Goal: Task Accomplishment & Management: Complete application form

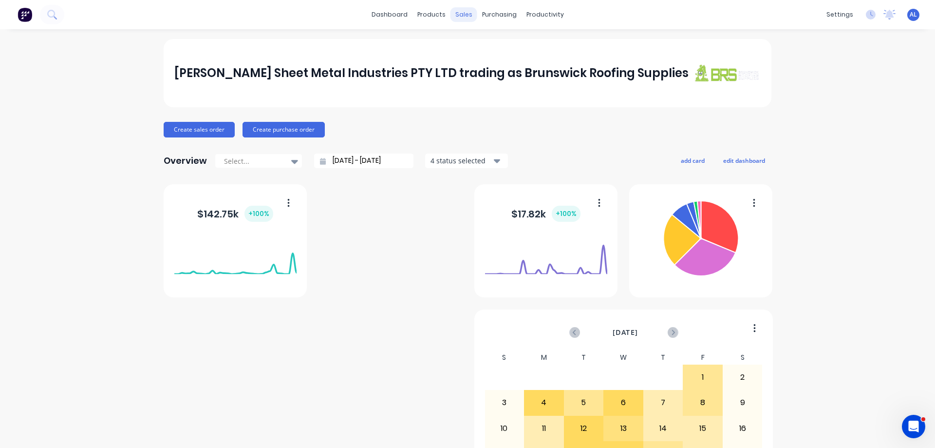
click at [458, 13] on div "sales" at bounding box center [464, 14] width 27 height 15
click at [506, 47] on div "Sales Orders" at bounding box center [496, 46] width 40 height 9
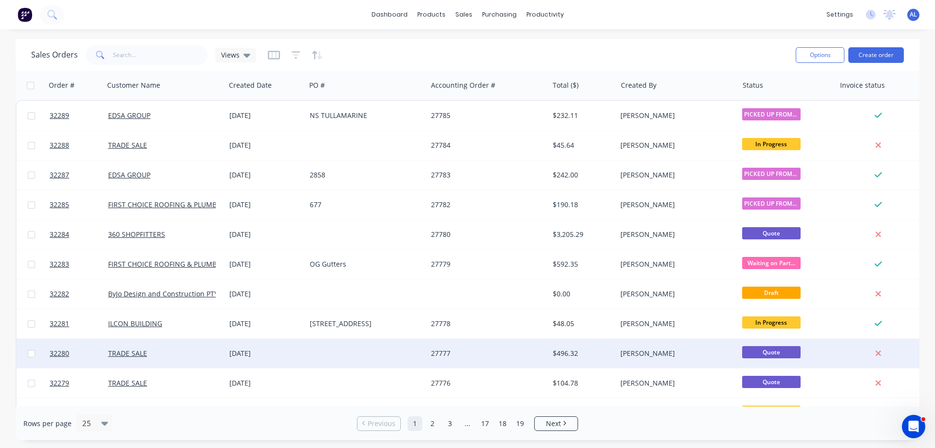
click at [520, 351] on div "27777" at bounding box center [485, 353] width 108 height 10
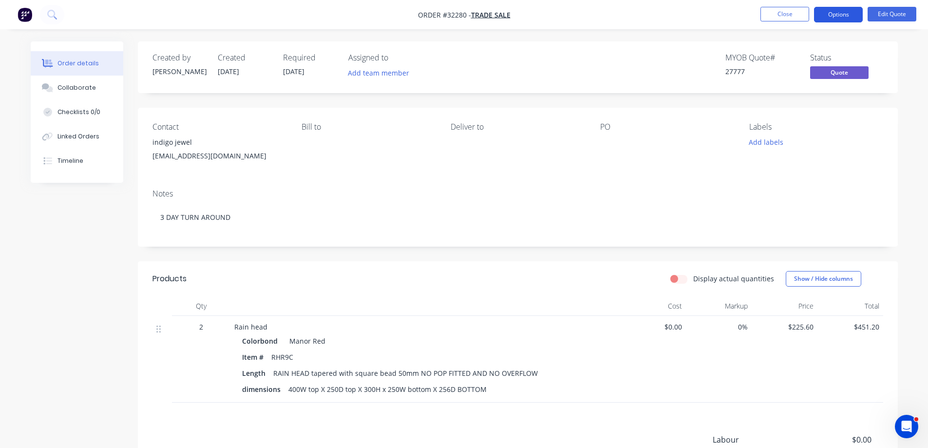
click at [843, 12] on button "Options" at bounding box center [838, 15] width 49 height 16
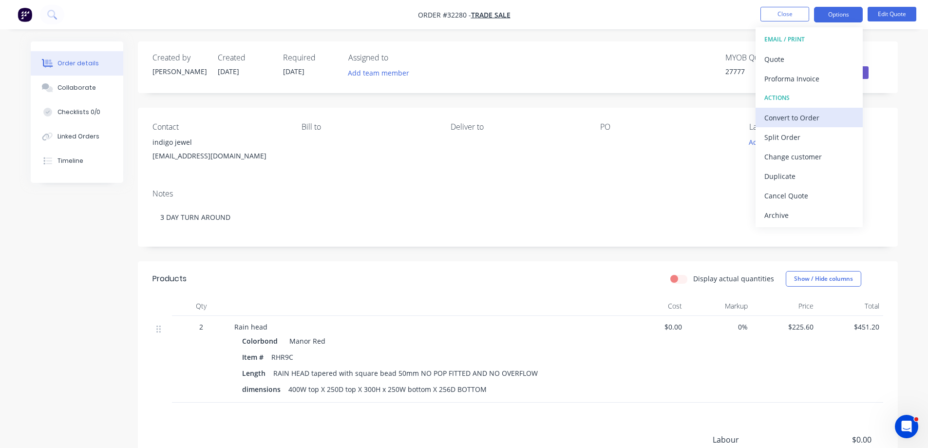
click at [808, 120] on div "Convert to Order" at bounding box center [809, 118] width 90 height 14
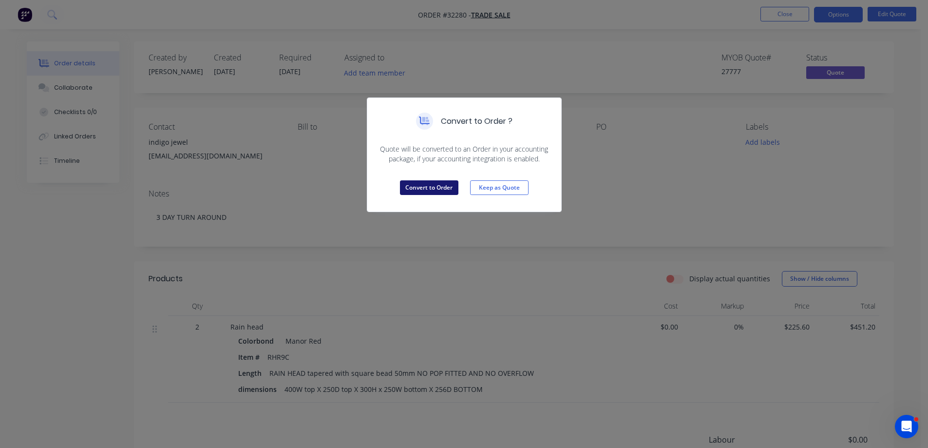
click at [443, 189] on button "Convert to Order" at bounding box center [429, 187] width 58 height 15
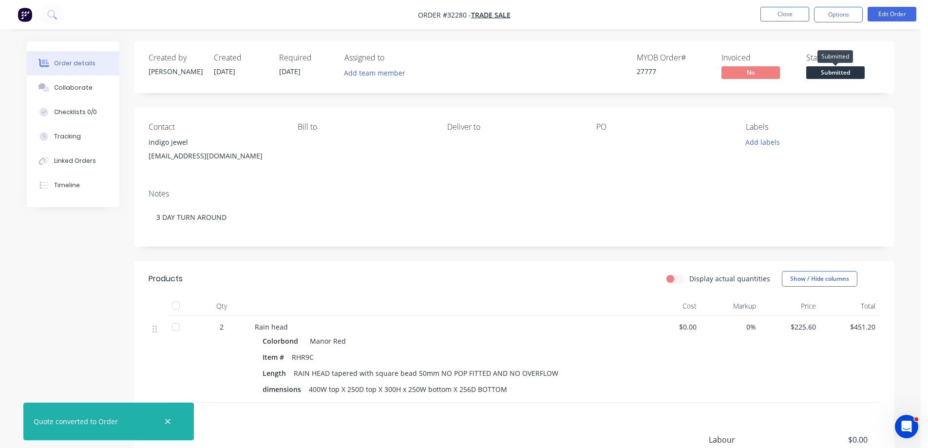
drag, startPoint x: 825, startPoint y: 73, endPoint x: 823, endPoint y: 80, distance: 8.2
click at [825, 73] on span "Submitted" at bounding box center [835, 72] width 58 height 12
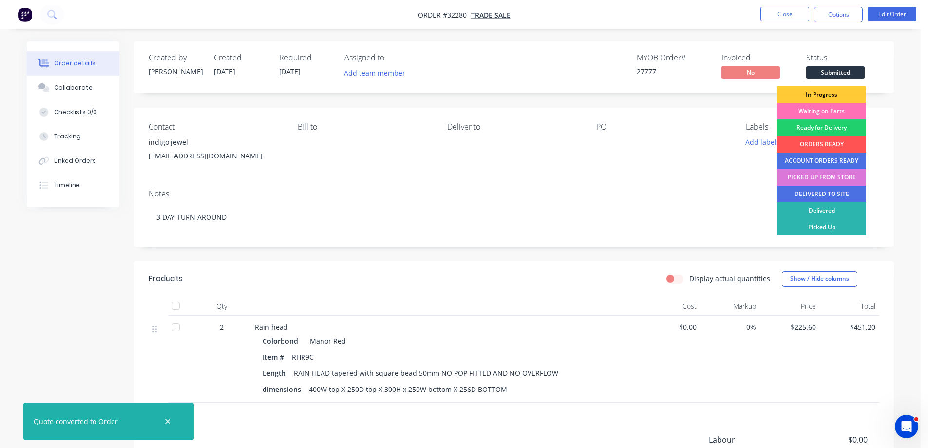
click at [821, 93] on div "In Progress" at bounding box center [821, 94] width 89 height 17
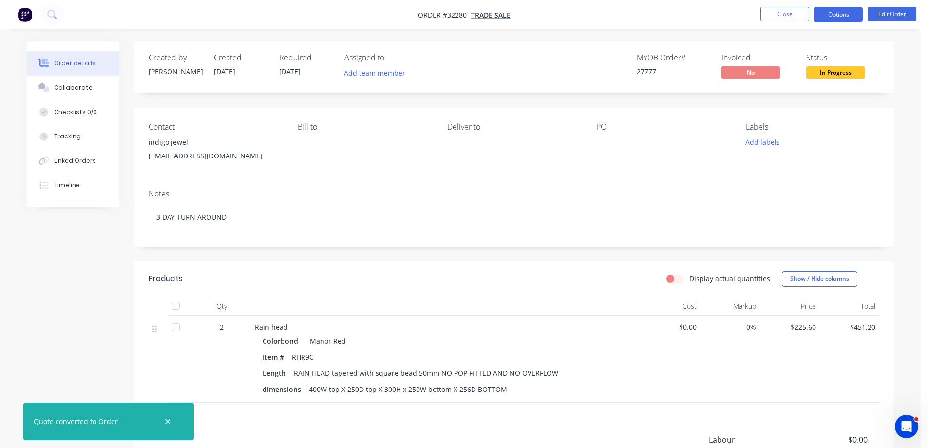
click at [835, 19] on button "Options" at bounding box center [838, 15] width 49 height 16
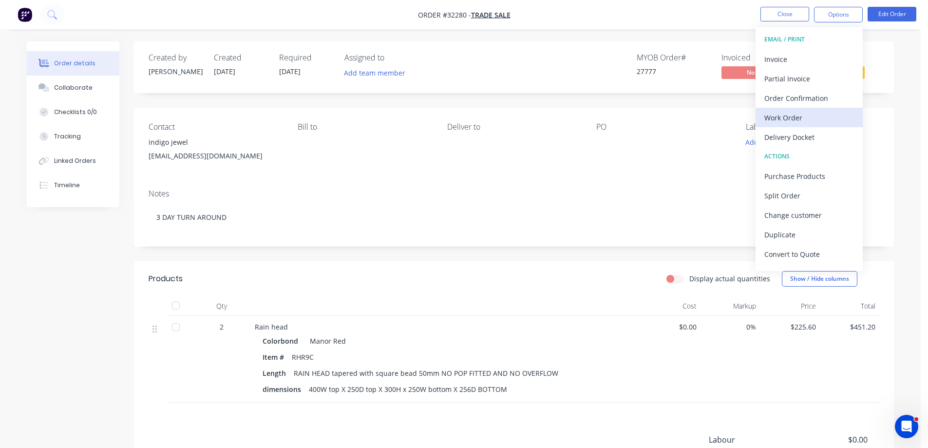
click at [793, 117] on div "Work Order" at bounding box center [809, 118] width 90 height 14
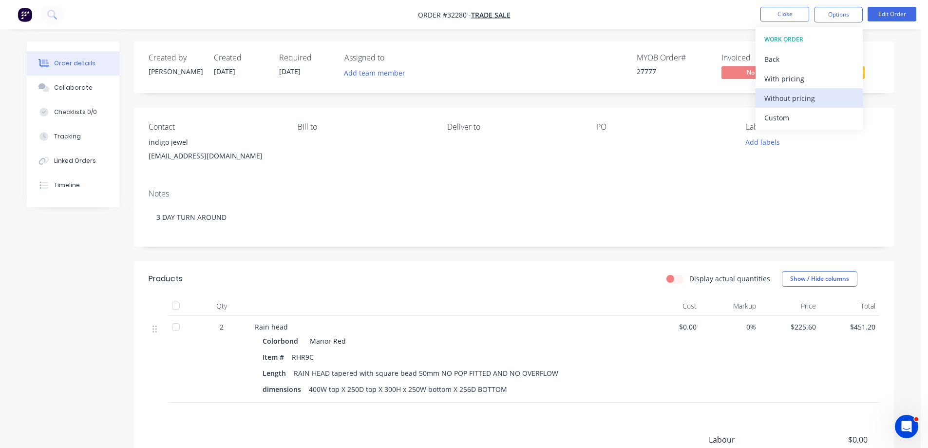
click at [811, 96] on div "Without pricing" at bounding box center [809, 98] width 90 height 14
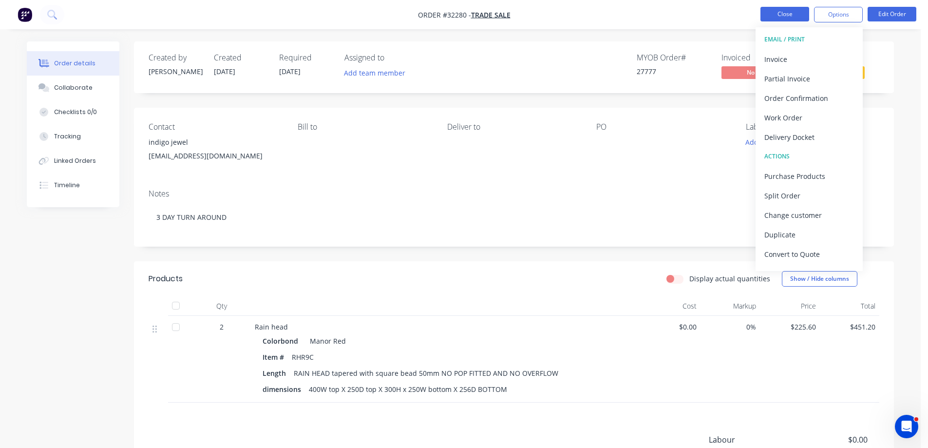
click at [766, 14] on button "Close" at bounding box center [784, 14] width 49 height 15
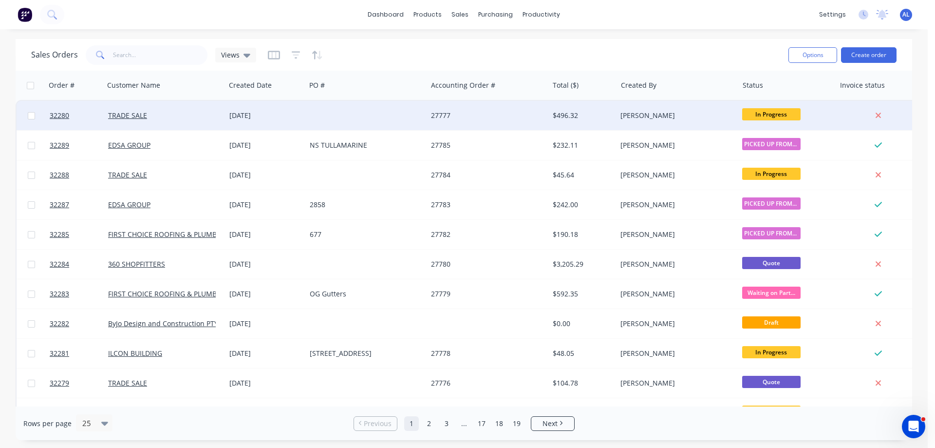
click at [452, 117] on div "27777" at bounding box center [485, 116] width 108 height 10
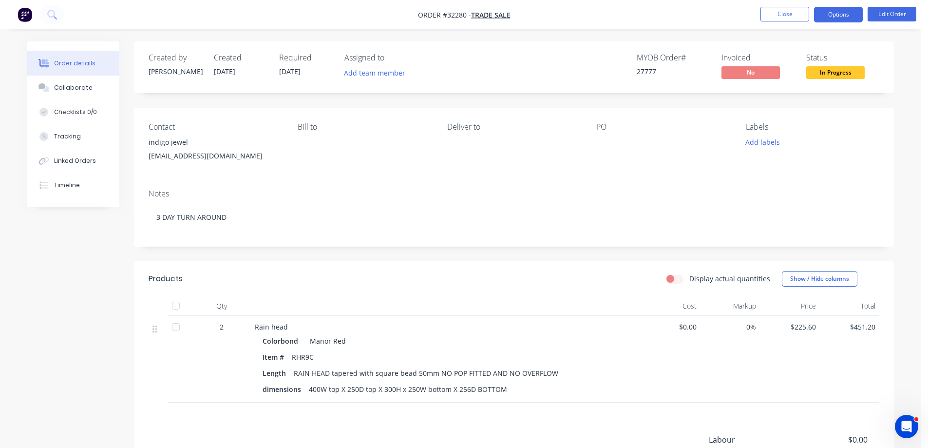
click at [840, 18] on button "Options" at bounding box center [838, 15] width 49 height 16
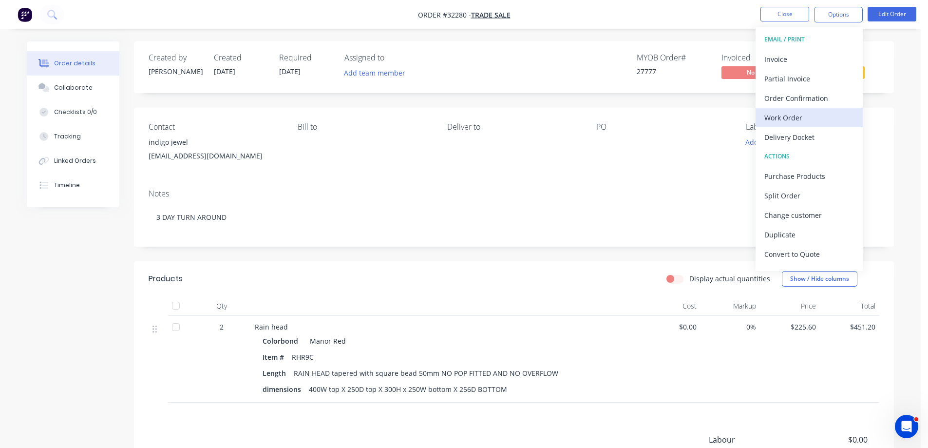
click at [796, 120] on div "Work Order" at bounding box center [809, 118] width 90 height 14
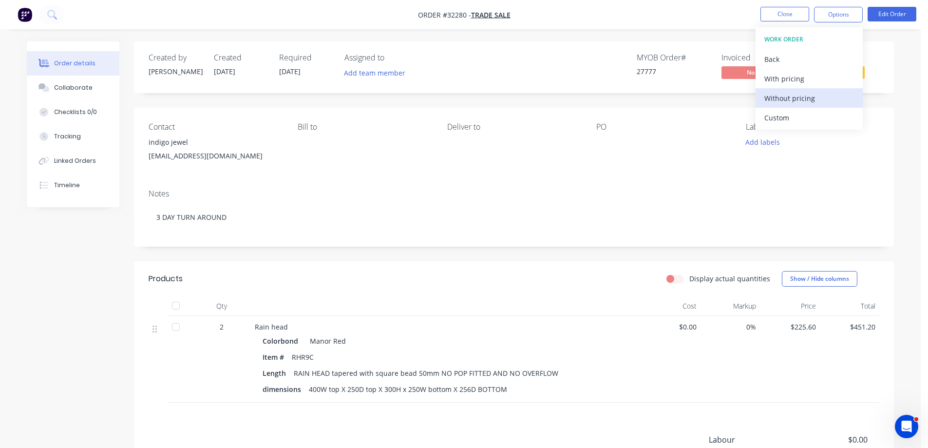
click at [809, 98] on div "Without pricing" at bounding box center [809, 98] width 90 height 14
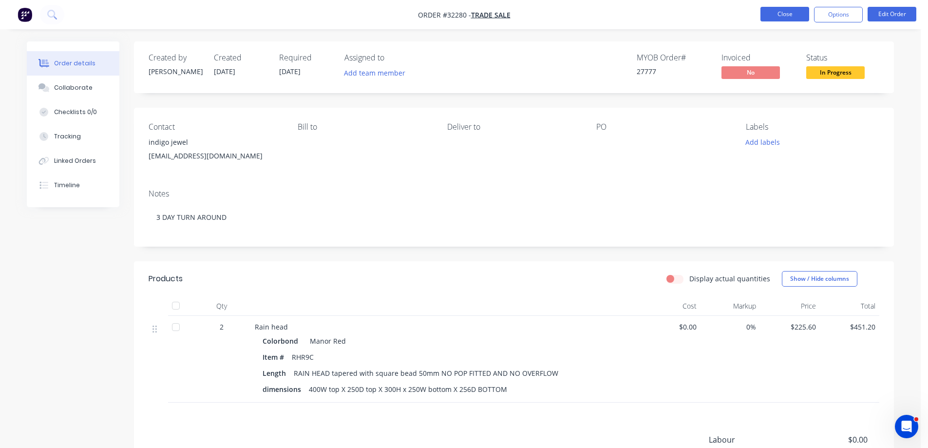
click at [775, 12] on button "Close" at bounding box center [784, 14] width 49 height 15
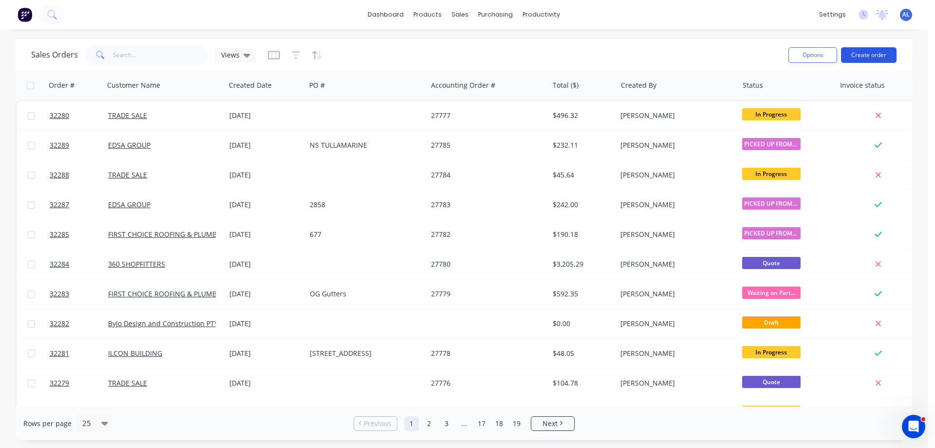
click at [864, 59] on button "Create order" at bounding box center [869, 55] width 56 height 16
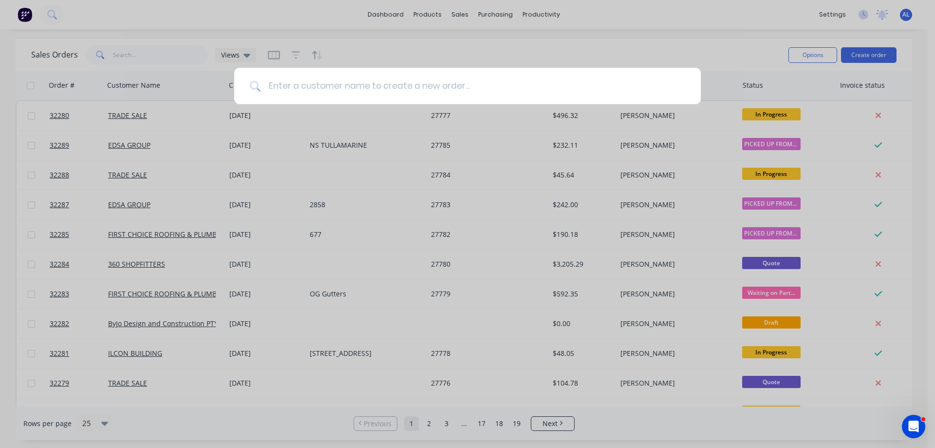
click at [368, 71] on input at bounding box center [473, 86] width 425 height 37
click at [367, 86] on input at bounding box center [473, 86] width 425 height 37
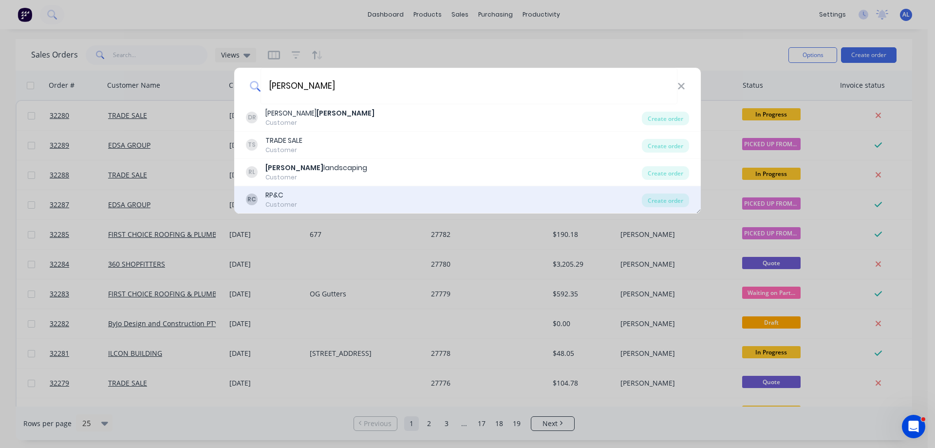
type input "[PERSON_NAME]"
click at [315, 198] on div "RC RP&C Customer" at bounding box center [444, 199] width 396 height 19
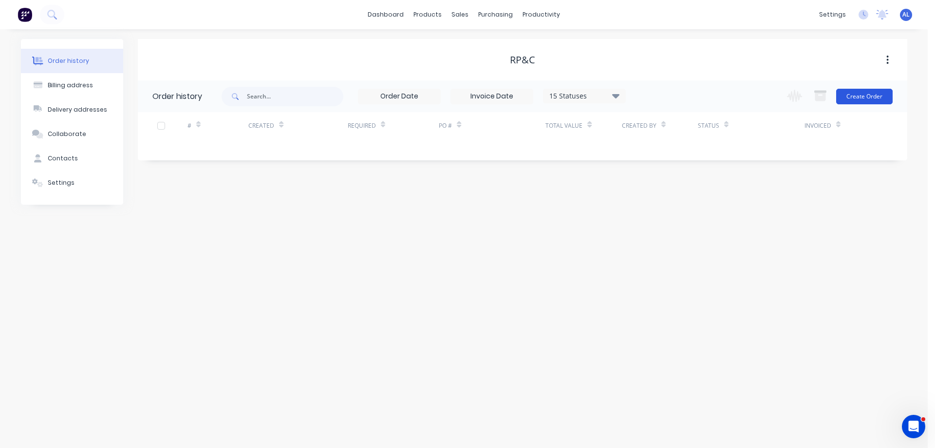
click at [875, 93] on button "Create Order" at bounding box center [864, 97] width 56 height 16
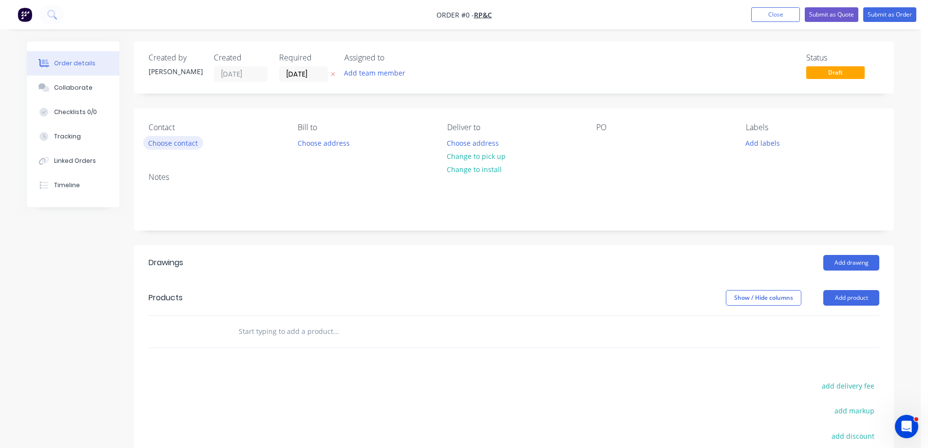
click at [191, 144] on button "Choose contact" at bounding box center [173, 142] width 60 height 13
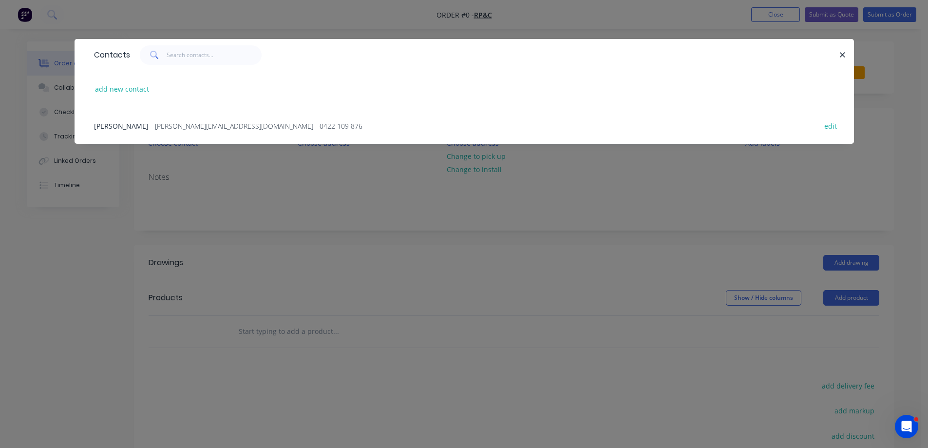
click at [191, 123] on span "- [PERSON_NAME][EMAIL_ADDRESS][DOMAIN_NAME] - 0422 109 876" at bounding box center [256, 125] width 212 height 9
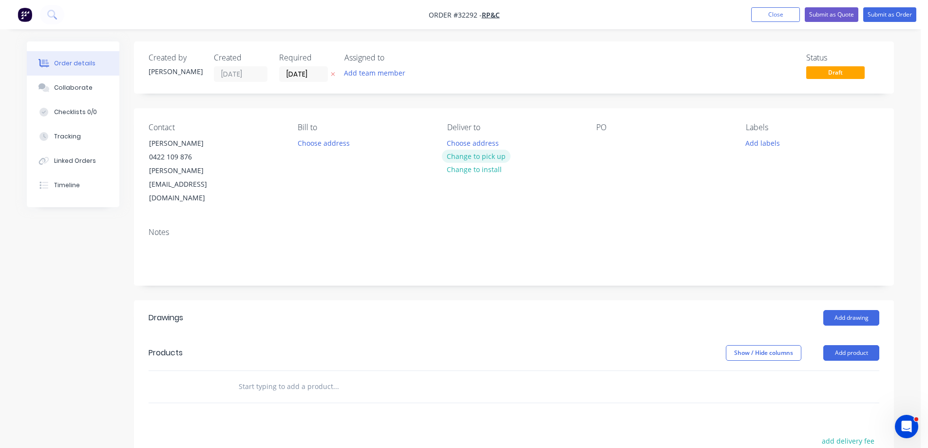
click at [488, 158] on button "Change to pick up" at bounding box center [476, 156] width 69 height 13
click at [603, 144] on div at bounding box center [604, 143] width 16 height 14
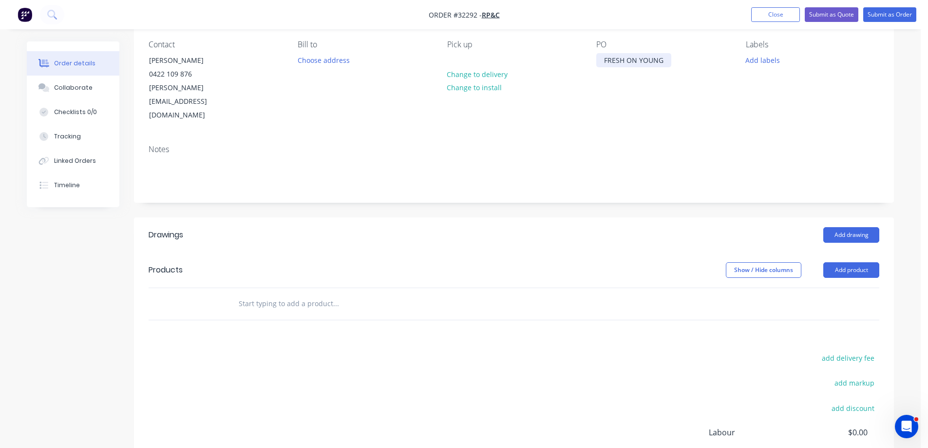
scroll to position [146, 0]
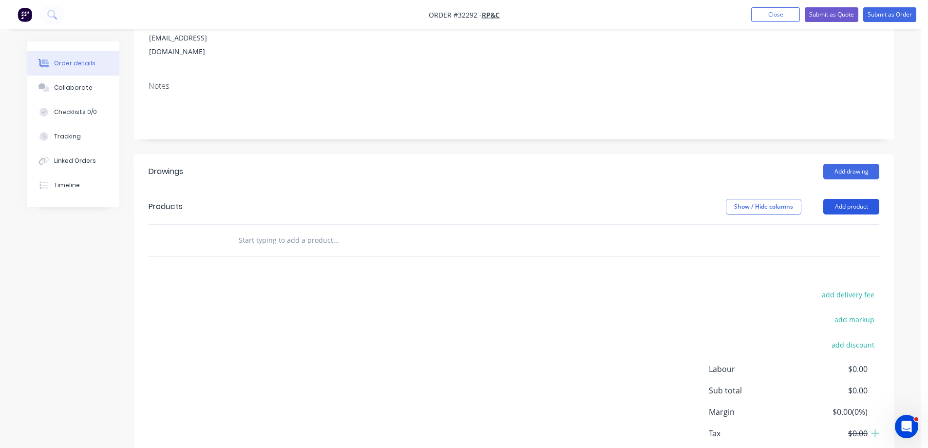
click at [864, 199] on button "Add product" at bounding box center [851, 207] width 56 height 16
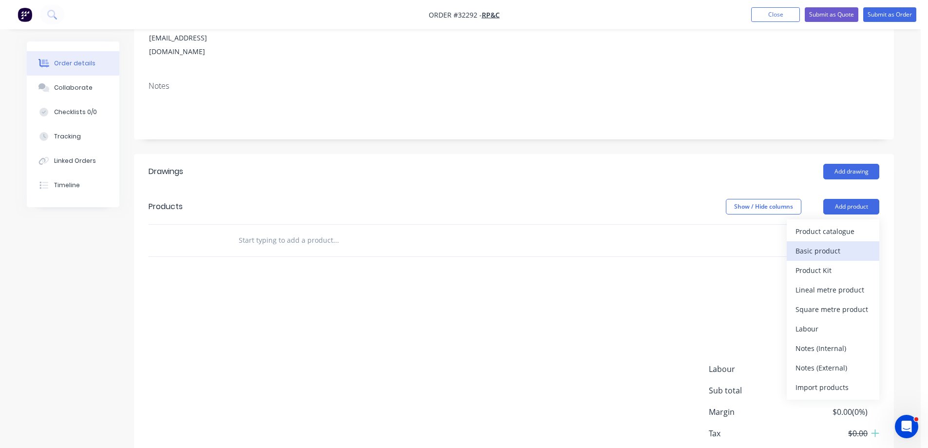
click at [833, 244] on div "Basic product" at bounding box center [832, 251] width 75 height 14
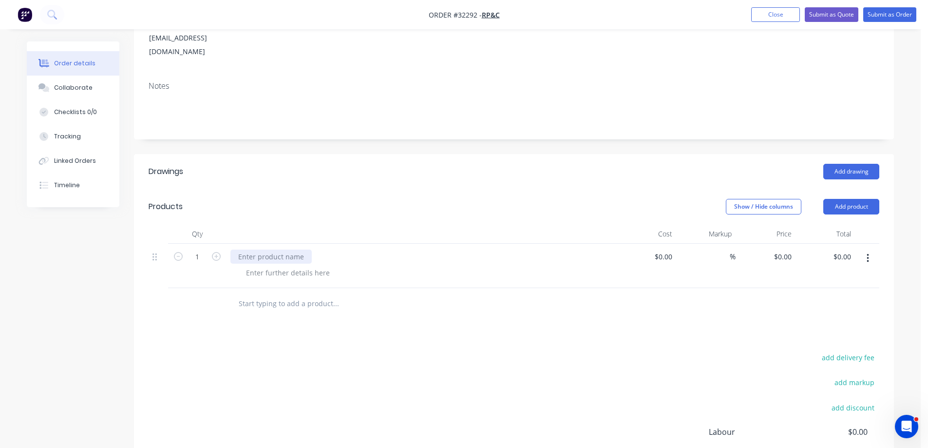
click at [278, 249] on div at bounding box center [270, 256] width 81 height 14
click at [300, 265] on div at bounding box center [287, 272] width 99 height 14
click at [302, 265] on div at bounding box center [287, 272] width 99 height 14
click at [668, 249] on input at bounding box center [665, 256] width 22 height 14
type input "$0.00"
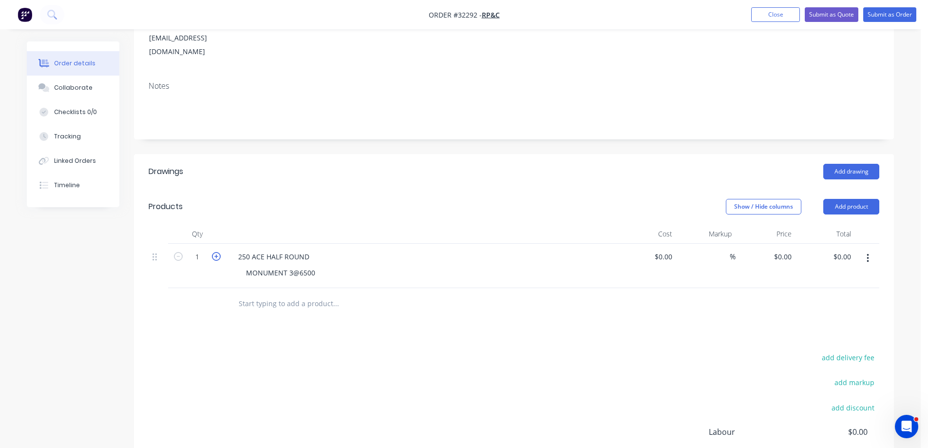
click at [217, 252] on icon "button" at bounding box center [216, 256] width 9 height 9
type input "3"
click at [667, 249] on input "0" at bounding box center [665, 256] width 22 height 14
type input "$163.80"
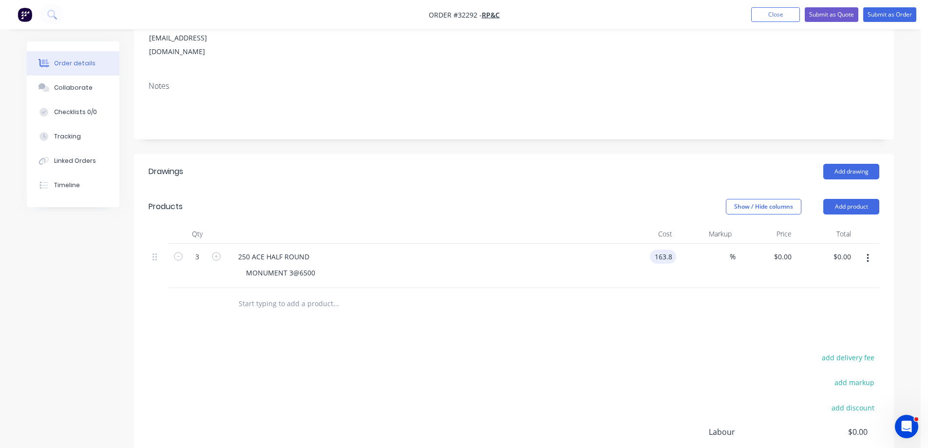
type input "$163.80"
type input "$491.40"
click at [673, 299] on div "Drawings Add drawing Products Show / Hide columns Add product Qty Cost Markup P…" at bounding box center [514, 353] width 760 height 399
click at [285, 294] on input "text" at bounding box center [335, 303] width 195 height 19
click at [868, 199] on button "Add product" at bounding box center [851, 207] width 56 height 16
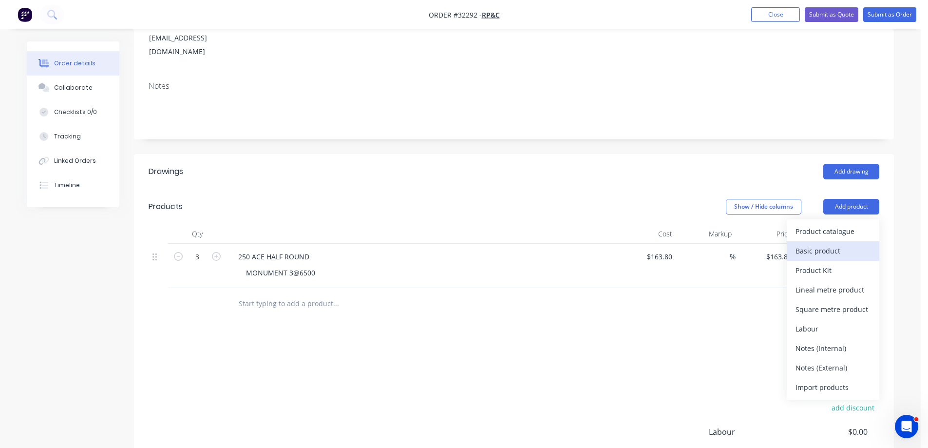
click at [827, 244] on div "Basic product" at bounding box center [832, 251] width 75 height 14
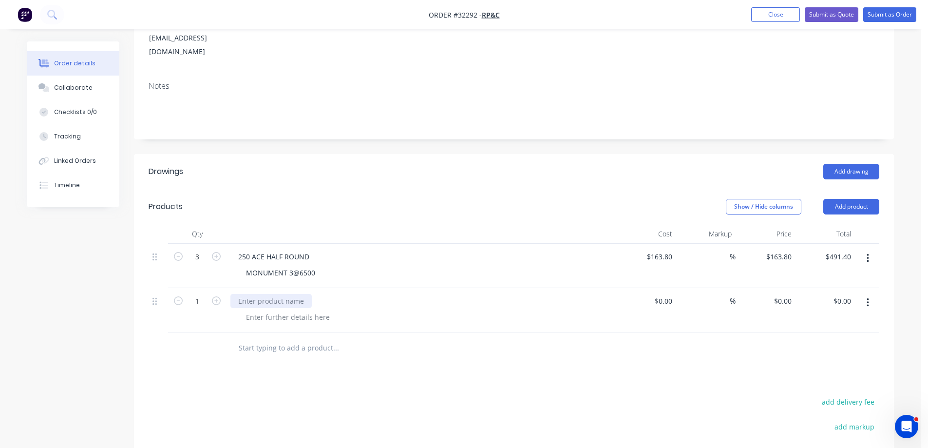
click at [270, 294] on div at bounding box center [270, 301] width 81 height 14
click at [298, 310] on div at bounding box center [287, 317] width 99 height 14
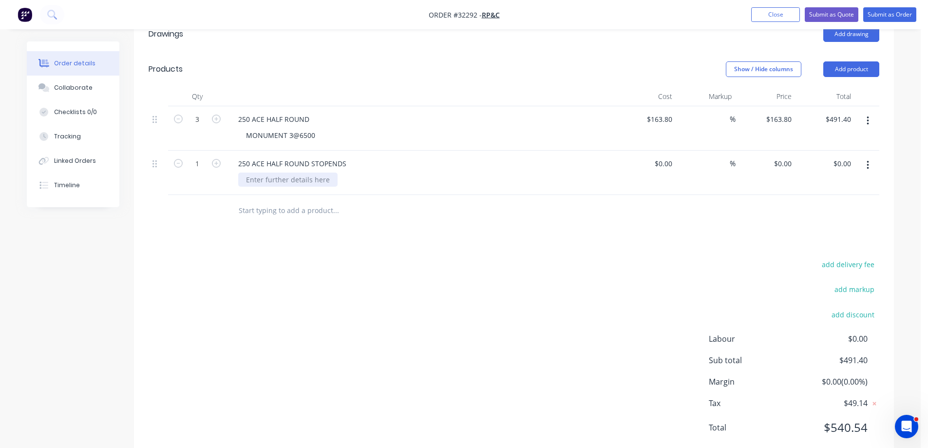
click at [300, 172] on div at bounding box center [287, 179] width 99 height 14
click at [214, 159] on icon "button" at bounding box center [216, 163] width 9 height 9
type input "2"
drag, startPoint x: 667, startPoint y: 140, endPoint x: 708, endPoint y: 199, distance: 71.7
click at [667, 156] on input at bounding box center [670, 163] width 11 height 14
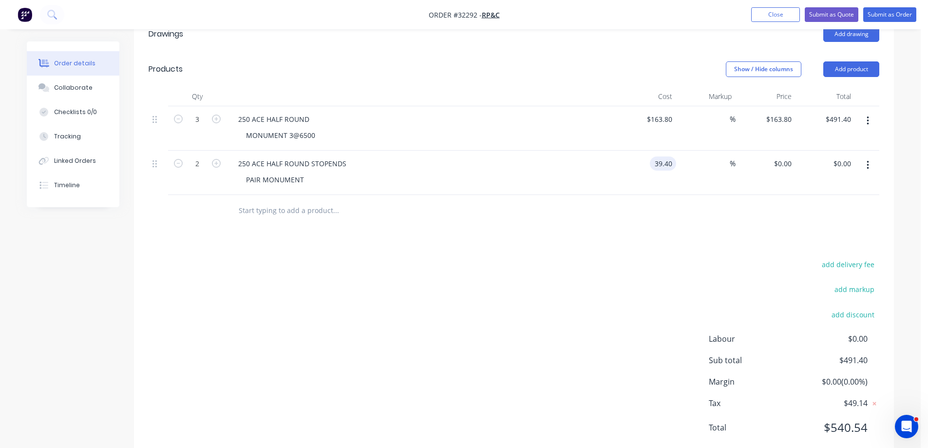
type input "$39.40"
type input "$78.80"
click at [702, 213] on div "Drawings Add drawing Products Show / Hide columns Add product Qty Cost Markup P…" at bounding box center [514, 239] width 760 height 444
click at [308, 201] on input "text" at bounding box center [335, 210] width 195 height 19
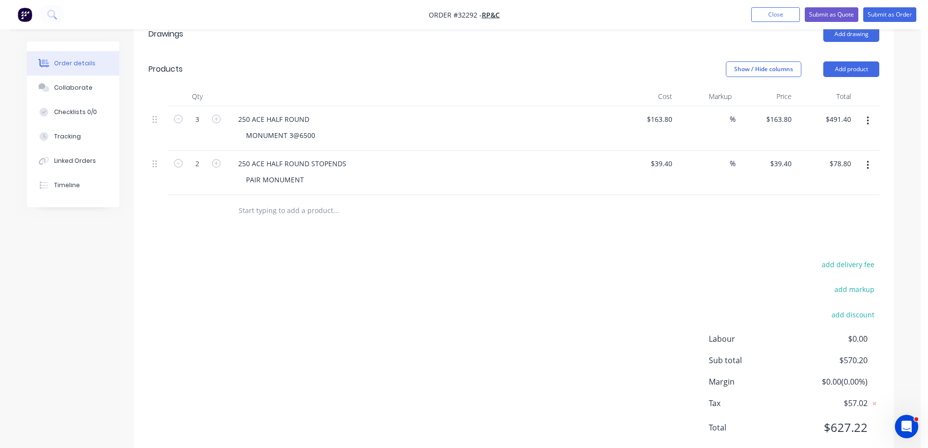
drag, startPoint x: 870, startPoint y: 41, endPoint x: 861, endPoint y: 54, distance: 15.0
click at [868, 61] on button "Add product" at bounding box center [851, 69] width 56 height 16
drag, startPoint x: 847, startPoint y: 85, endPoint x: 782, endPoint y: 118, distance: 73.4
click at [847, 106] on div "Basic product" at bounding box center [832, 113] width 75 height 14
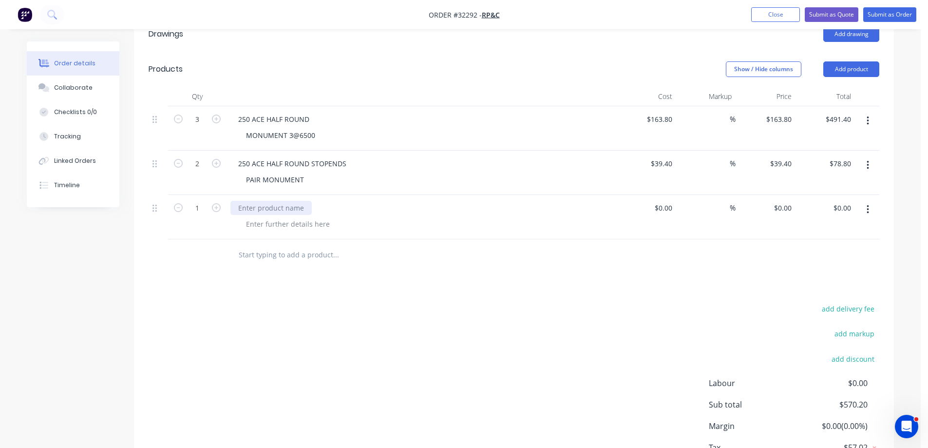
click at [277, 201] on div at bounding box center [270, 208] width 81 height 14
click at [218, 203] on icon "button" at bounding box center [216, 207] width 9 height 9
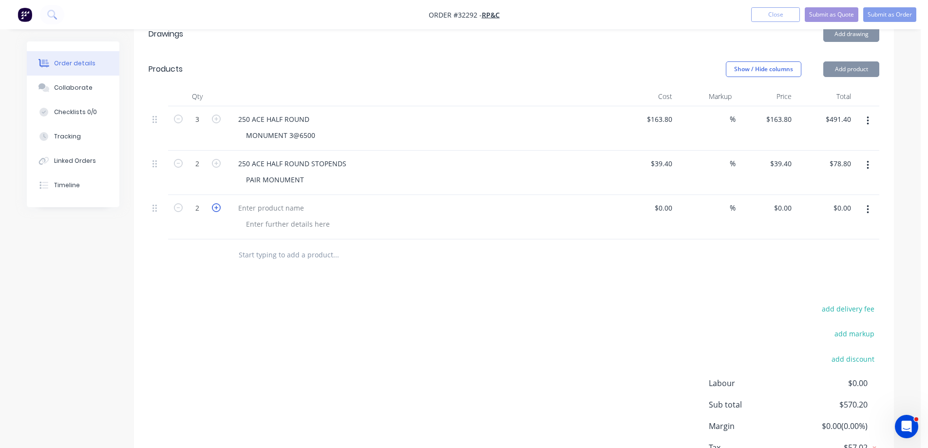
click at [218, 203] on icon "button" at bounding box center [216, 207] width 9 height 9
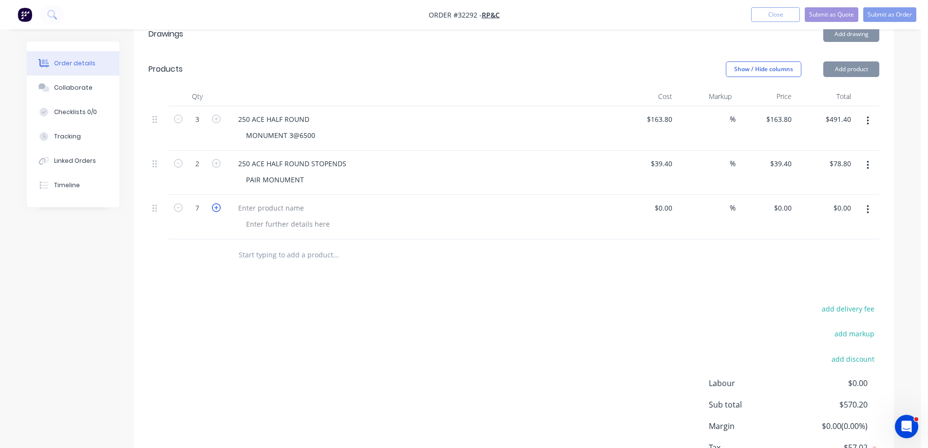
click at [218, 203] on icon "button" at bounding box center [216, 207] width 9 height 9
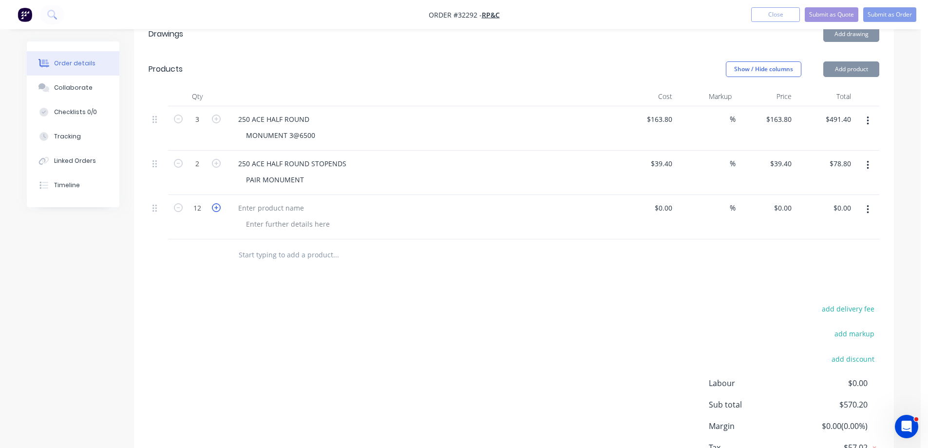
click at [218, 203] on icon "button" at bounding box center [216, 207] width 9 height 9
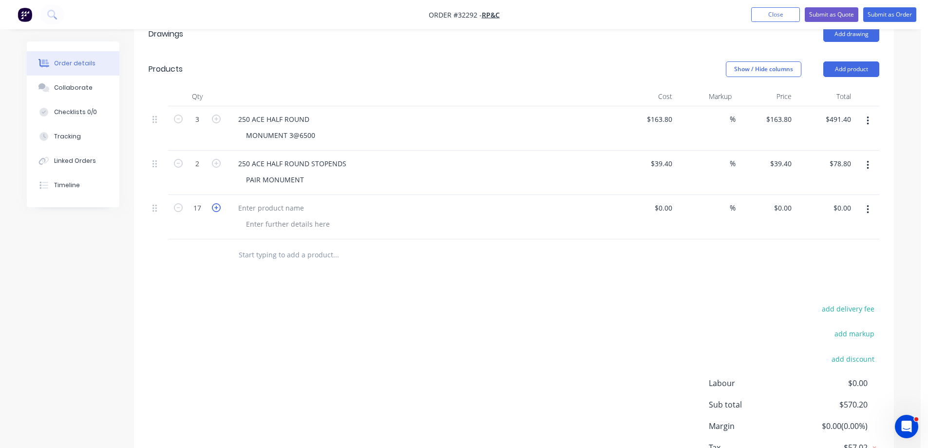
click at [218, 203] on icon "button" at bounding box center [216, 207] width 9 height 9
type input "20"
drag, startPoint x: 243, startPoint y: 182, endPoint x: 269, endPoint y: 242, distance: 64.8
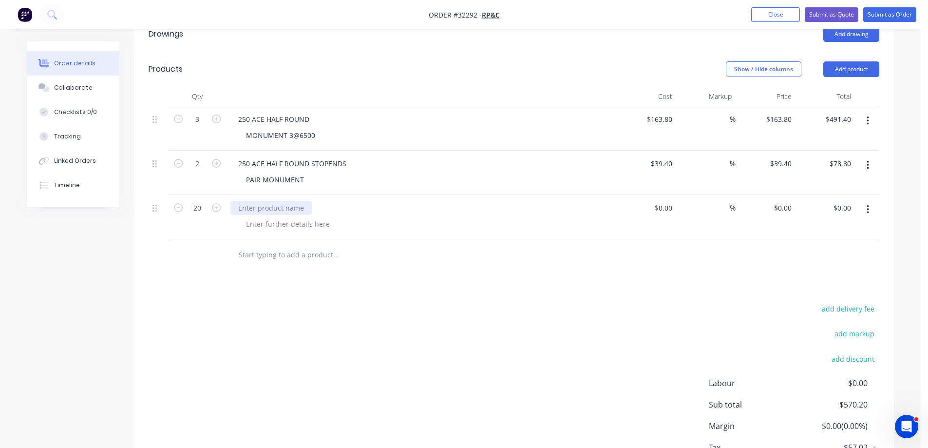
click at [244, 201] on div at bounding box center [270, 208] width 81 height 14
drag, startPoint x: 285, startPoint y: 202, endPoint x: 298, endPoint y: 264, distance: 64.1
click at [285, 205] on div "250 ACE HALF ROUND BRACKETS" at bounding box center [421, 217] width 390 height 44
click at [301, 217] on div at bounding box center [287, 224] width 99 height 14
type input "$30.70"
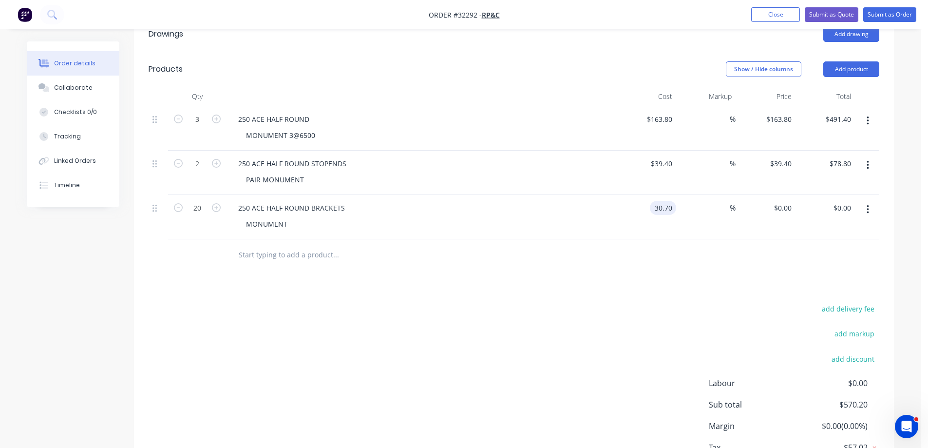
type input "$30.70"
type input "$614.00"
click at [571, 245] on div at bounding box center [401, 254] width 343 height 19
click at [857, 61] on button "Add product" at bounding box center [851, 69] width 56 height 16
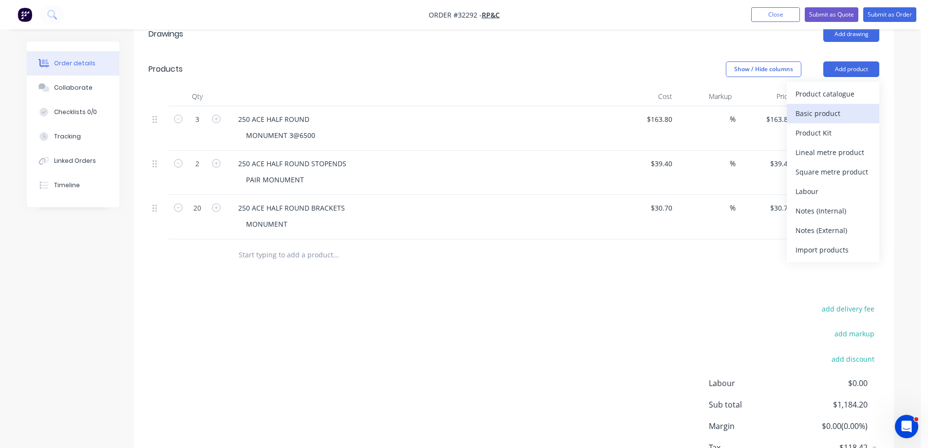
click at [827, 106] on div "Basic product" at bounding box center [832, 113] width 75 height 14
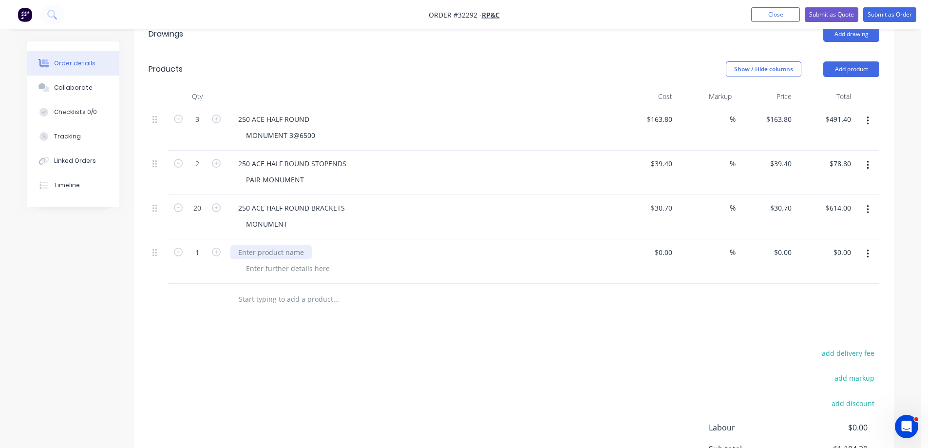
click at [253, 239] on div at bounding box center [421, 261] width 390 height 44
drag, startPoint x: 258, startPoint y: 222, endPoint x: 259, endPoint y: 284, distance: 62.3
click at [258, 245] on div at bounding box center [270, 252] width 81 height 14
drag, startPoint x: 275, startPoint y: 241, endPoint x: 290, endPoint y: 306, distance: 67.0
click at [275, 261] on div at bounding box center [287, 268] width 99 height 14
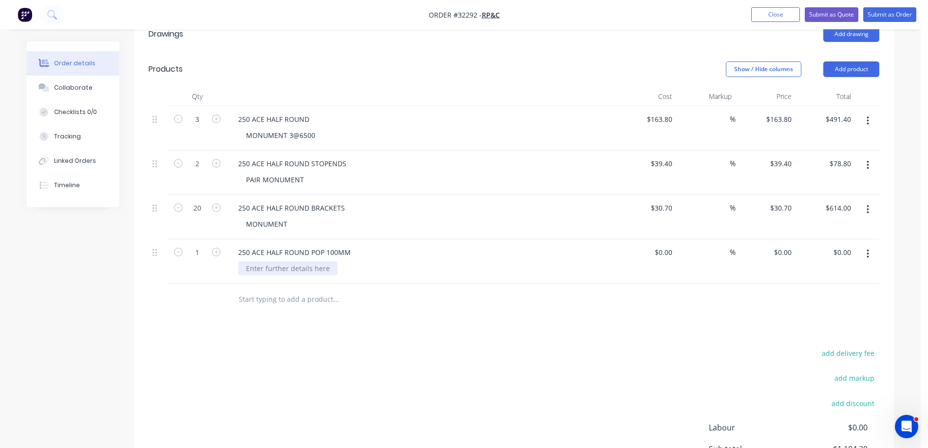
click at [281, 261] on div at bounding box center [287, 268] width 99 height 14
type input "$67.00"
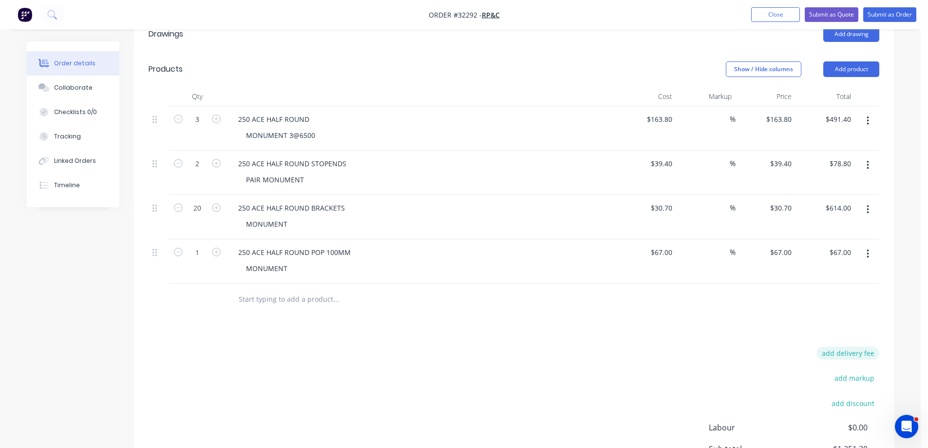
click at [847, 346] on button "add delivery fee" at bounding box center [847, 352] width 63 height 13
type input "80"
click input "submit" at bounding box center [0, 0] width 0 height 0
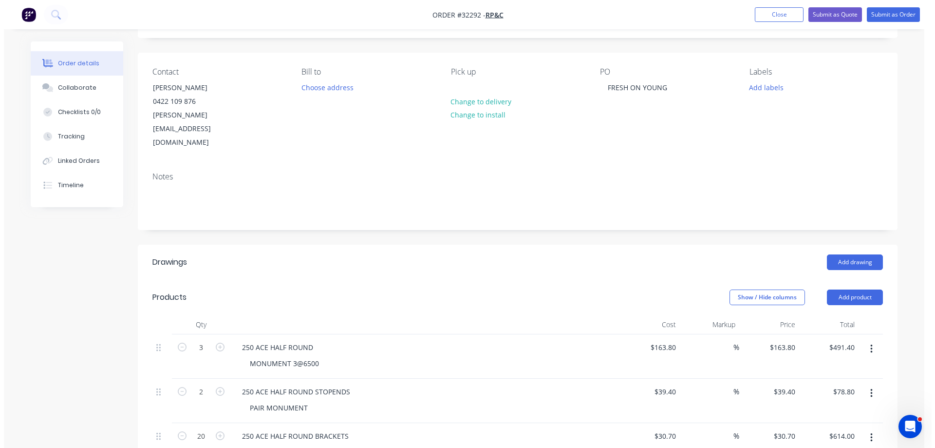
scroll to position [0, 0]
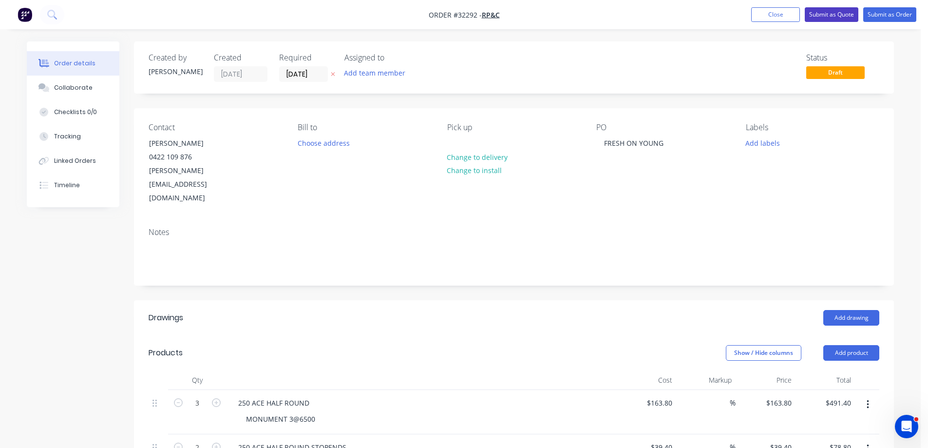
click at [844, 17] on button "Submit as Quote" at bounding box center [832, 14] width 54 height 15
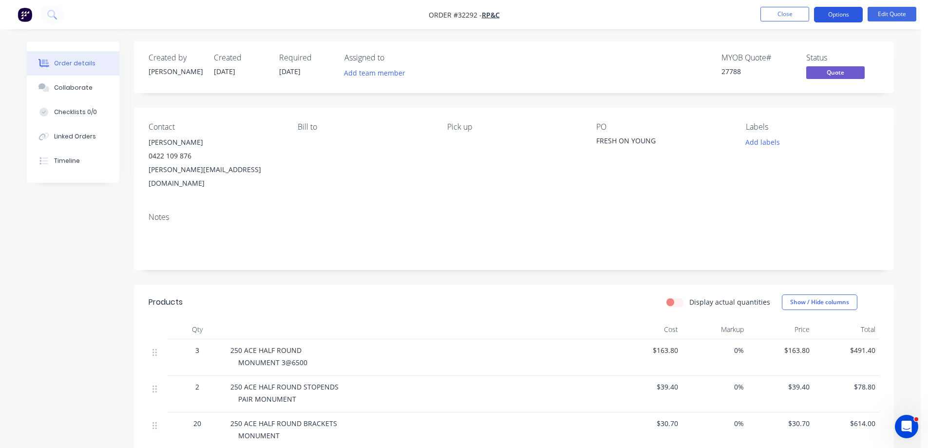
click at [832, 13] on button "Options" at bounding box center [838, 15] width 49 height 16
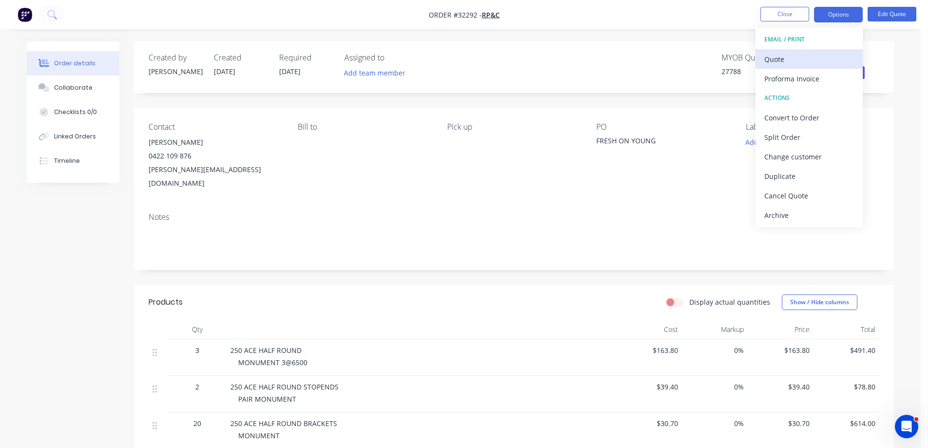
click at [791, 53] on div "Quote" at bounding box center [809, 59] width 90 height 14
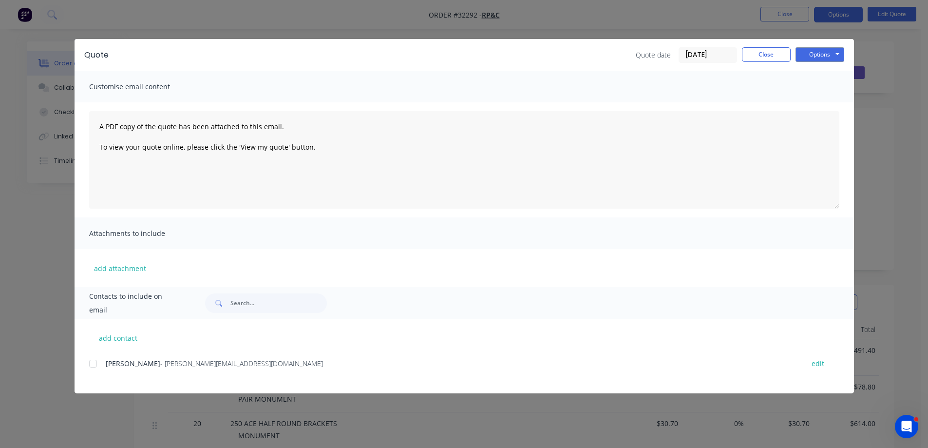
click at [93, 364] on div at bounding box center [92, 363] width 19 height 19
click at [837, 55] on button "Options" at bounding box center [819, 54] width 49 height 15
click at [831, 105] on button "Email" at bounding box center [826, 104] width 62 height 16
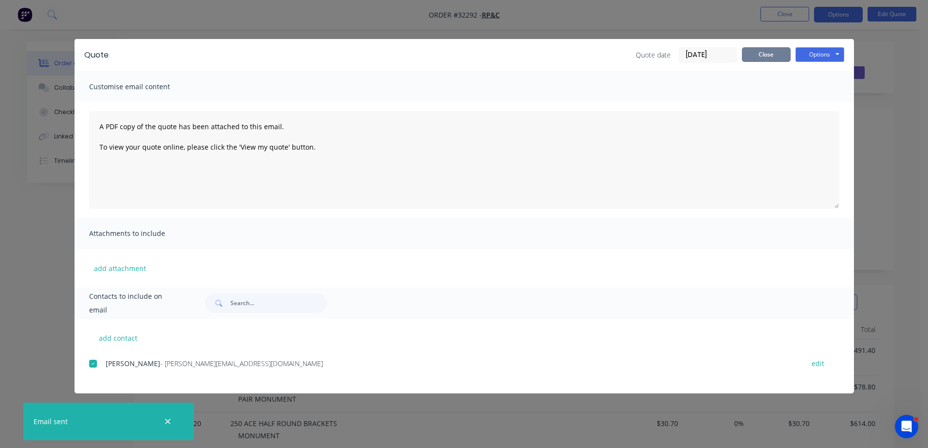
click at [769, 56] on button "Close" at bounding box center [766, 54] width 49 height 15
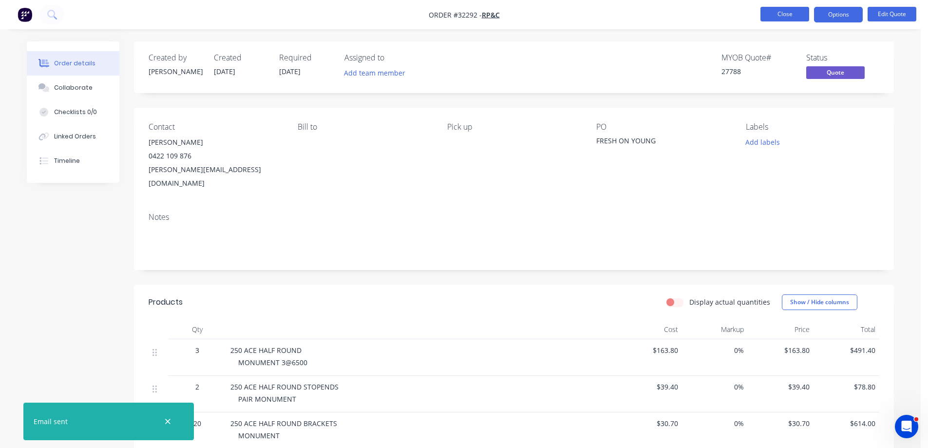
click at [790, 15] on button "Close" at bounding box center [784, 14] width 49 height 15
